Goal: Entertainment & Leisure: Consume media (video, audio)

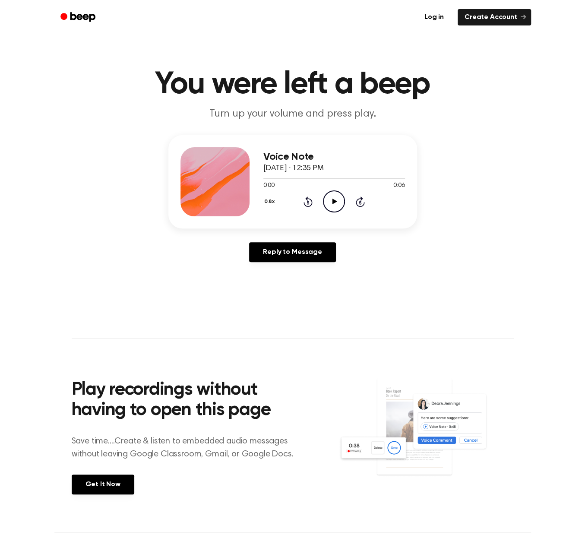
click at [326, 203] on icon "Play Audio" at bounding box center [334, 201] width 22 height 22
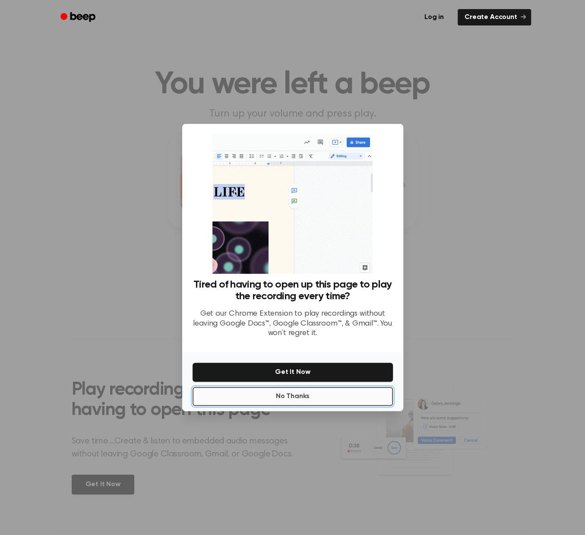
click at [311, 402] on button "No Thanks" at bounding box center [293, 396] width 200 height 19
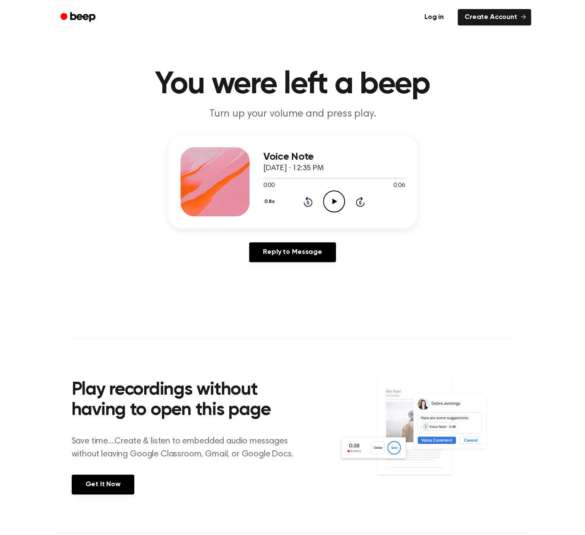
click at [336, 202] on icon "Play Audio" at bounding box center [334, 201] width 22 height 22
drag, startPoint x: 127, startPoint y: 221, endPoint x: 130, endPoint y: 216, distance: 5.8
click at [127, 221] on div "Voice Note March 6, 2025 · 12:35 PM 0:05 0:06 Your browser does not support the…" at bounding box center [292, 202] width 564 height 134
click at [331, 198] on icon "Play Audio" at bounding box center [334, 201] width 22 height 22
click at [105, 232] on div "Voice Note [DATE] · 12:35 PM 0:08 0:08 Your browser does not support the [objec…" at bounding box center [292, 202] width 564 height 134
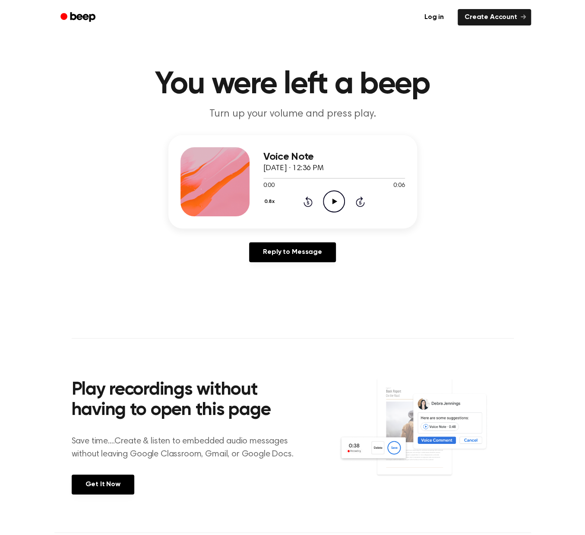
click at [332, 200] on icon "Play Audio" at bounding box center [334, 201] width 22 height 22
click at [130, 278] on main "You were left a beep Turn up your volume and press play. Voice Note [DATE] · 12…" at bounding box center [292, 266] width 585 height 532
click at [331, 203] on icon "Play Audio" at bounding box center [334, 201] width 22 height 22
